Goal: Find specific page/section: Find specific page/section

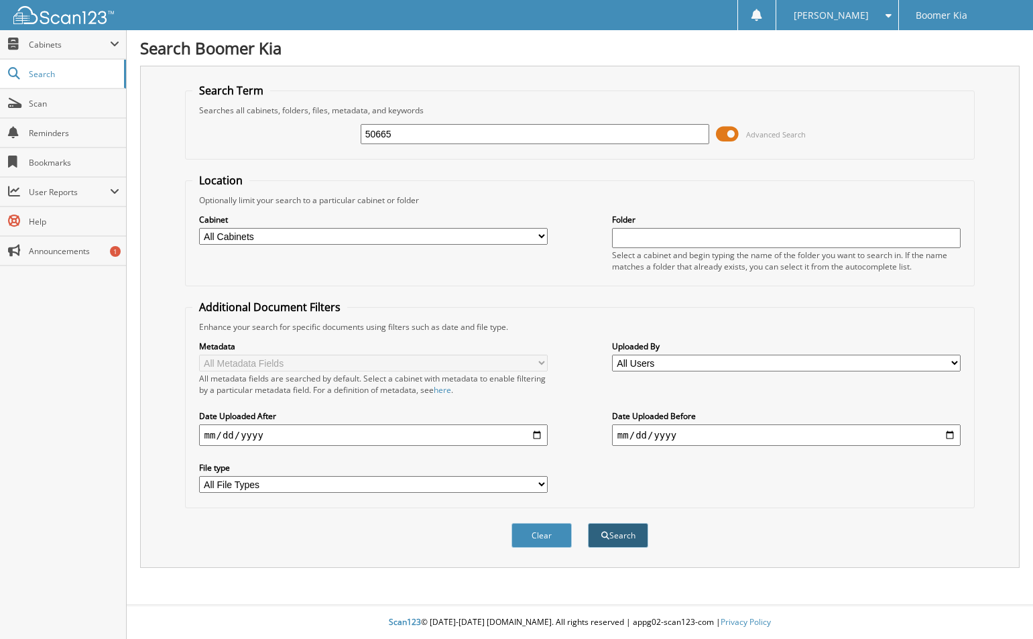
type input "50665"
click at [606, 539] on span "submit" at bounding box center [605, 536] width 8 height 8
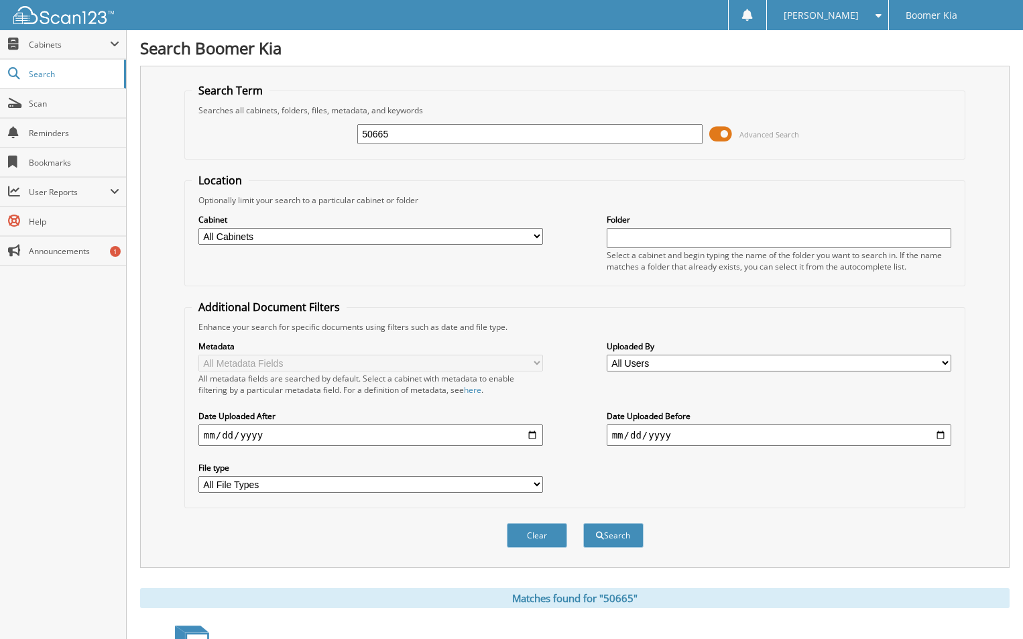
click at [721, 133] on span at bounding box center [720, 134] width 23 height 20
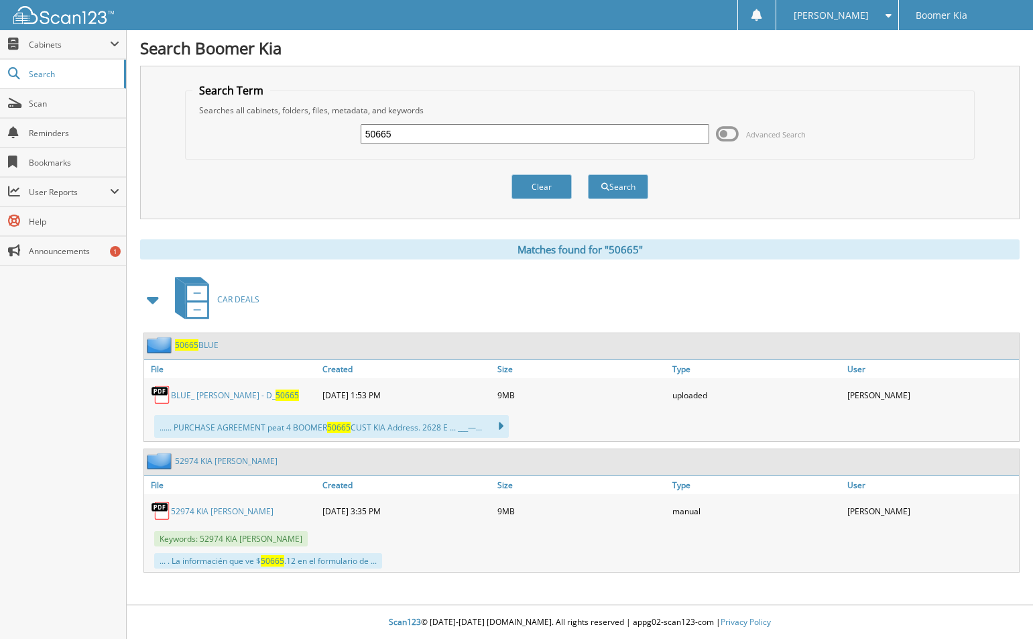
click at [209, 395] on link "BLUE_ CAROLE - D_ 50665" at bounding box center [235, 395] width 128 height 11
click at [534, 186] on button "Clear" at bounding box center [542, 186] width 60 height 25
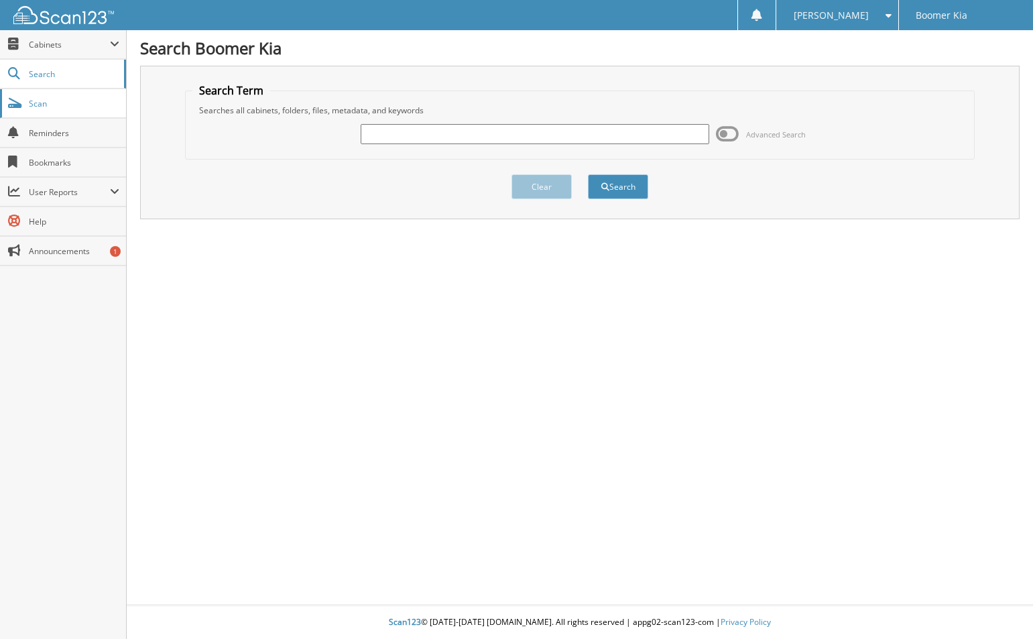
click at [93, 103] on span "Scan" at bounding box center [74, 103] width 91 height 11
